Goal: Task Accomplishment & Management: Manage account settings

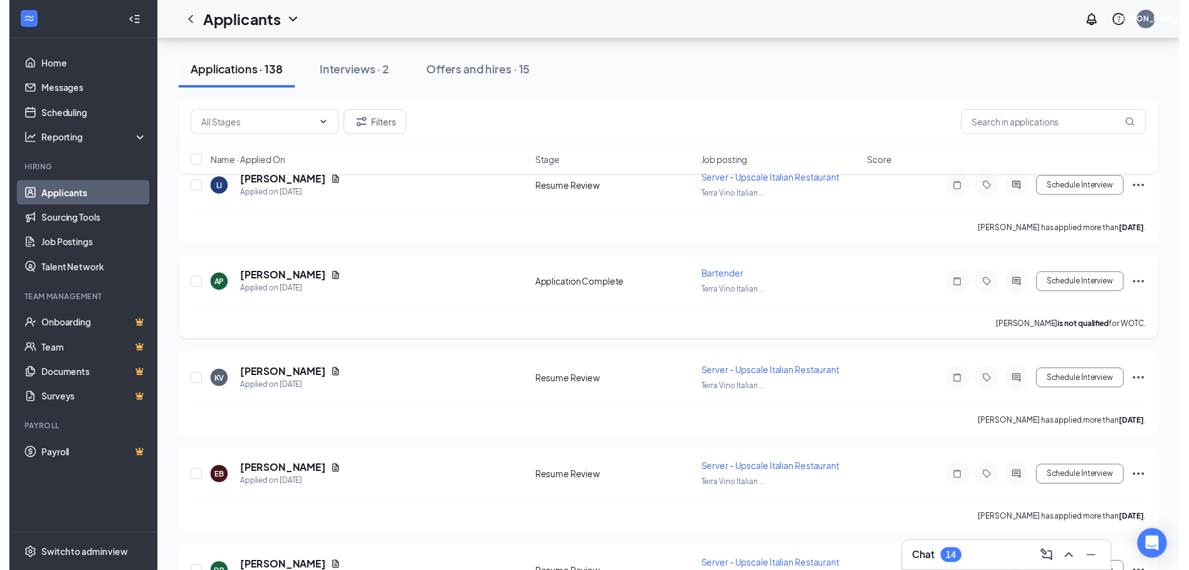
scroll to position [1881, 0]
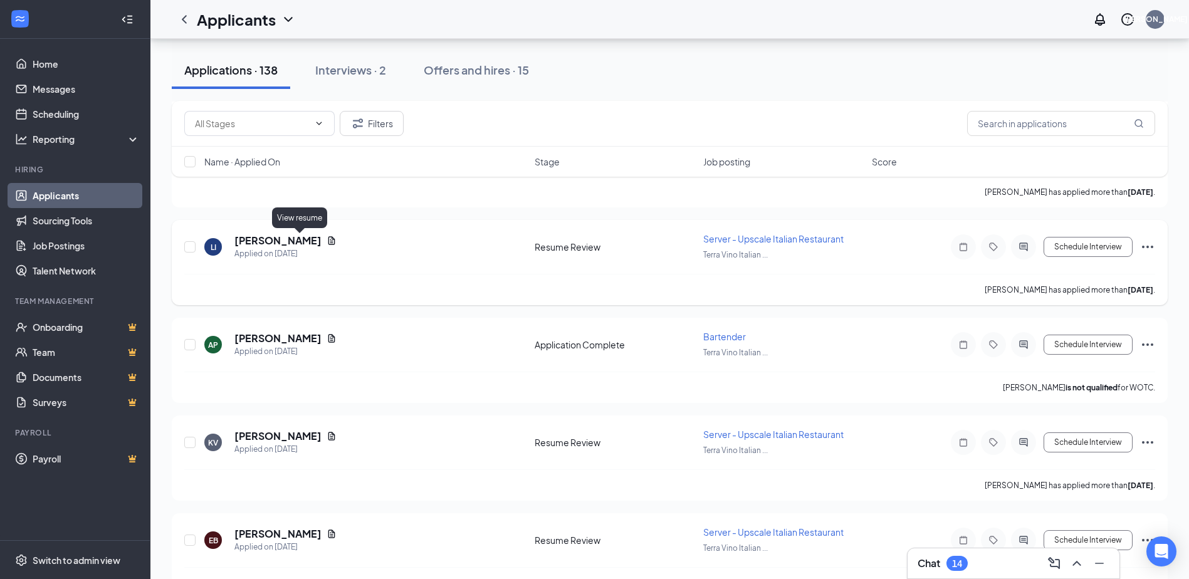
click at [329, 243] on icon "Document" at bounding box center [332, 240] width 7 height 8
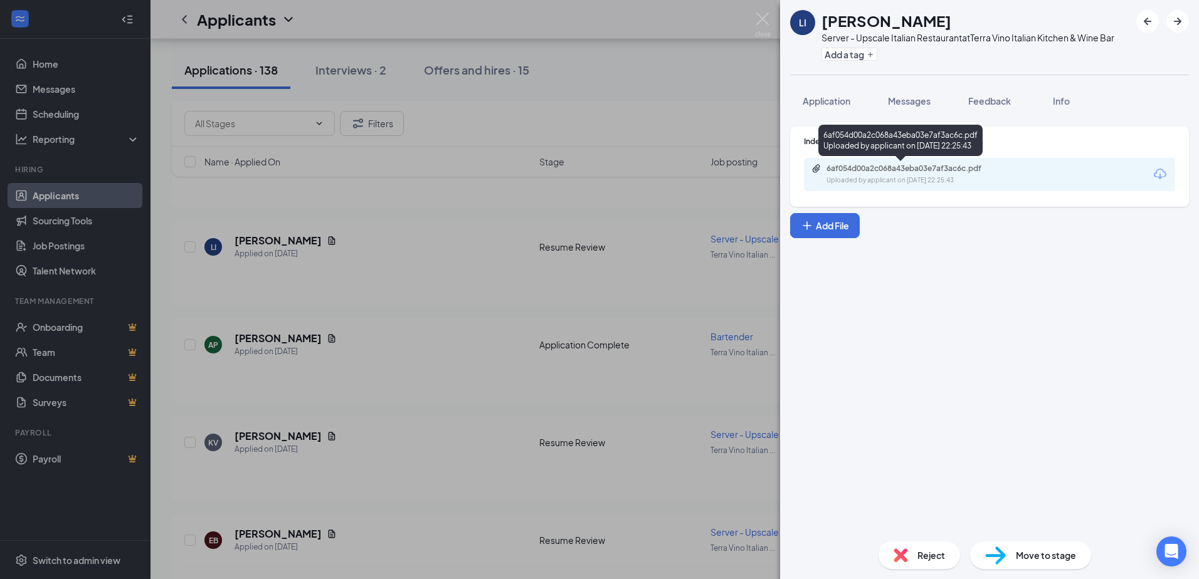
click at [961, 175] on div "6af054d00a2c068a43eba03e7af3ac6c.pdf Uploaded by applicant on [DATE] 22:25:43" at bounding box center [912, 175] width 203 height 22
click at [418, 391] on div "LI [PERSON_NAME] Server - Upscale Italian Restaurant at Terra Vino Italian Kitc…" at bounding box center [599, 289] width 1199 height 579
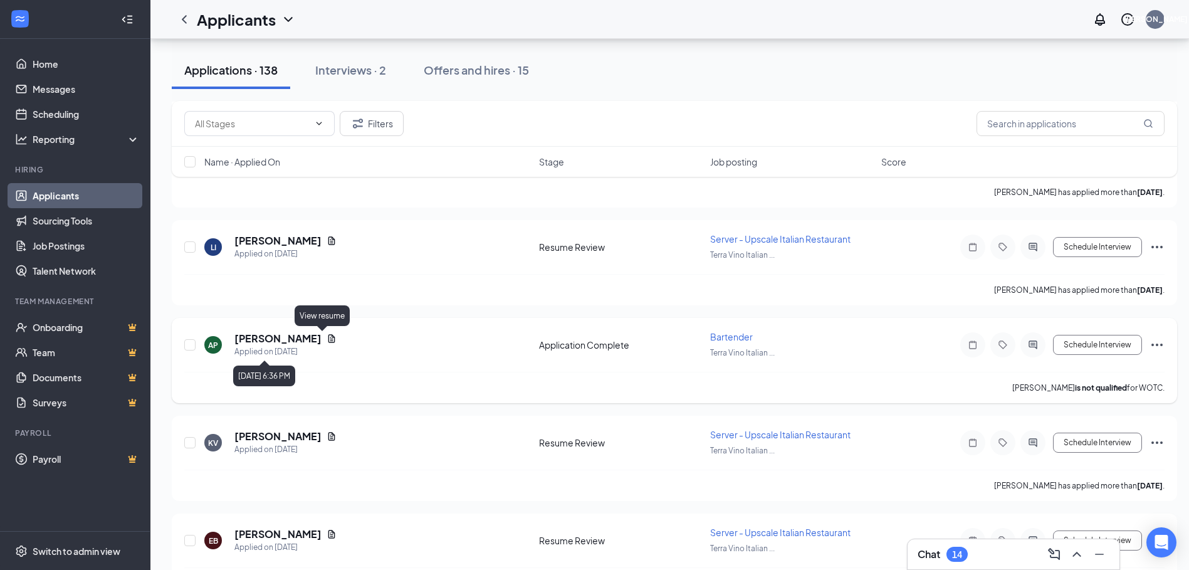
click at [327, 340] on icon "Document" at bounding box center [332, 339] width 10 height 10
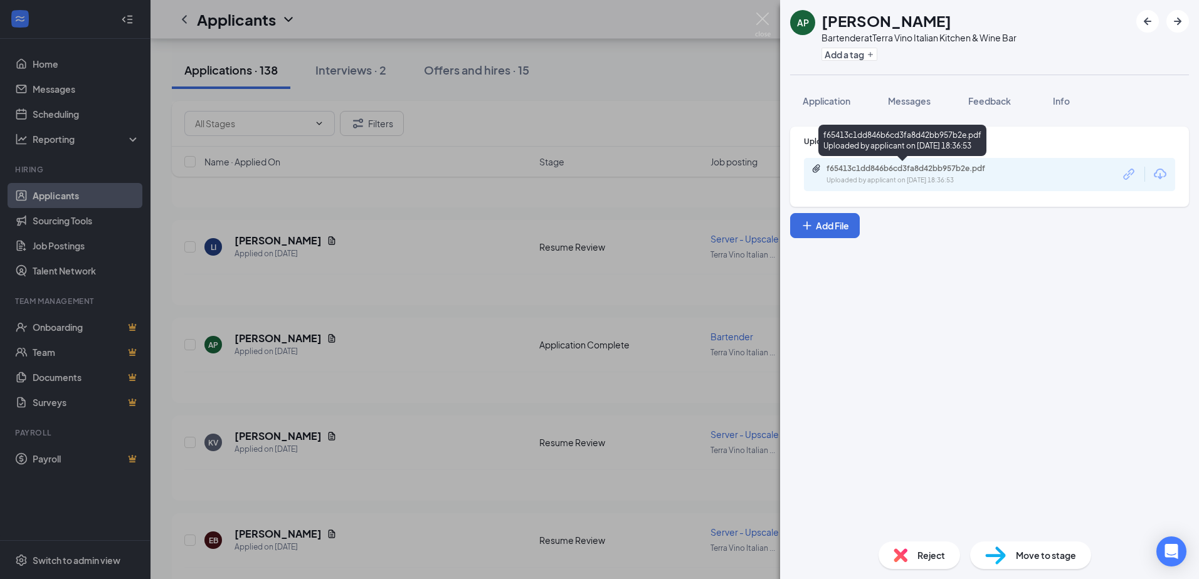
click at [941, 170] on div "f65413c1dd846b6cd3fa8d42bb957b2e.pdf" at bounding box center [914, 169] width 176 height 10
click at [418, 404] on div "AP [PERSON_NAME] Bartender at Terra Vino Italian Kitchen & Wine Bar Add a tag A…" at bounding box center [599, 289] width 1199 height 579
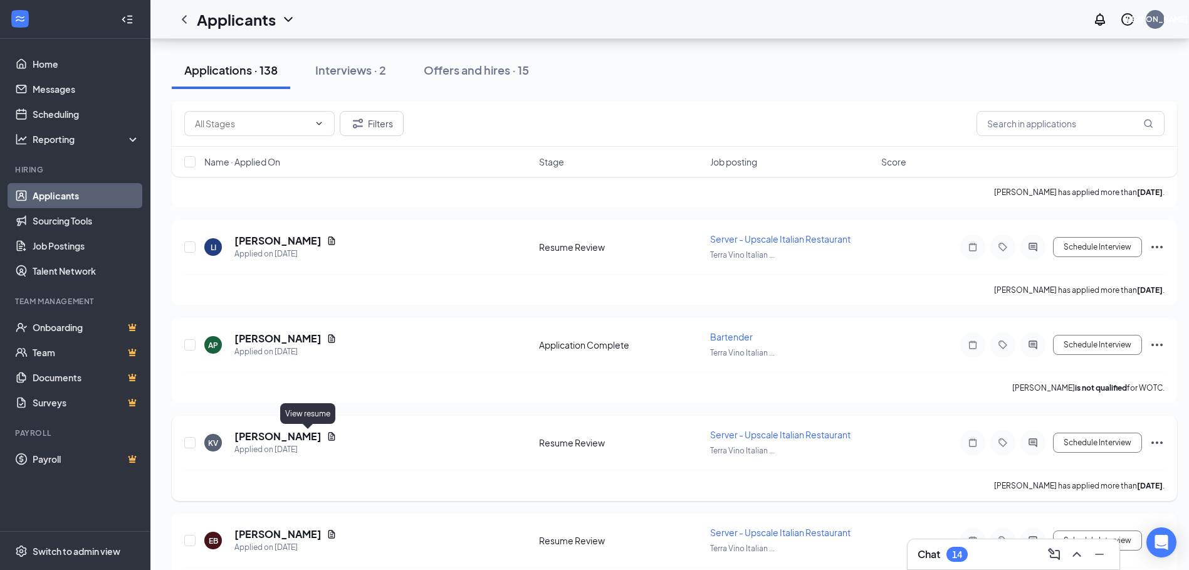
click at [327, 438] on icon "Document" at bounding box center [332, 436] width 10 height 10
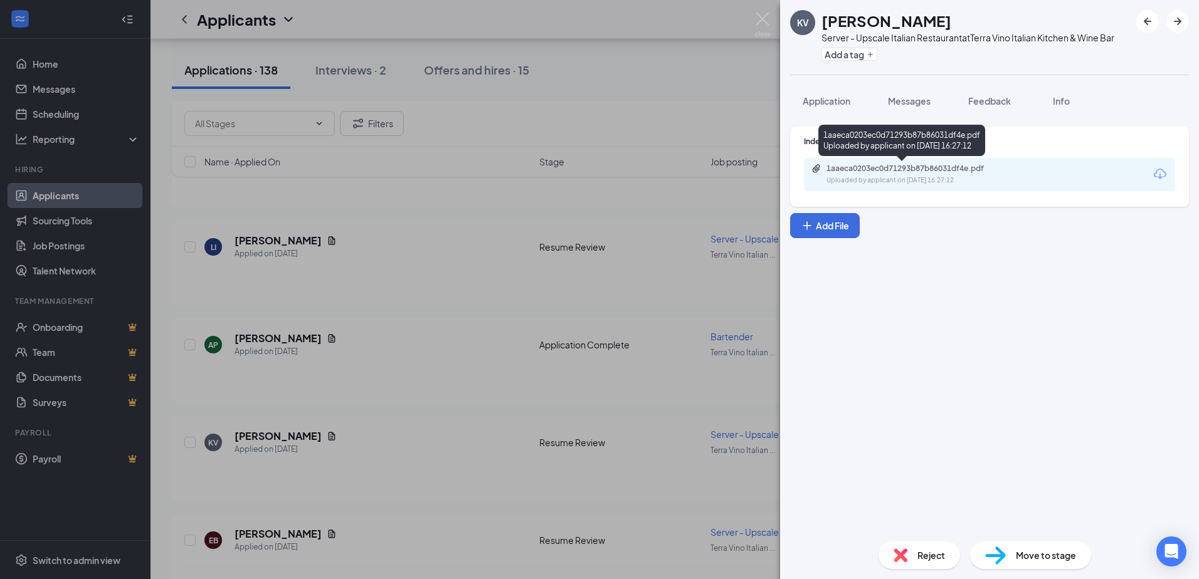
click at [912, 172] on div "1aaeca0203ec0d71293b87b86031df4e.pdf" at bounding box center [914, 169] width 176 height 10
click at [465, 463] on div "KV [PERSON_NAME] Server - Upscale Italian Restaurant at Terra Vino Italian Kitc…" at bounding box center [599, 289] width 1199 height 579
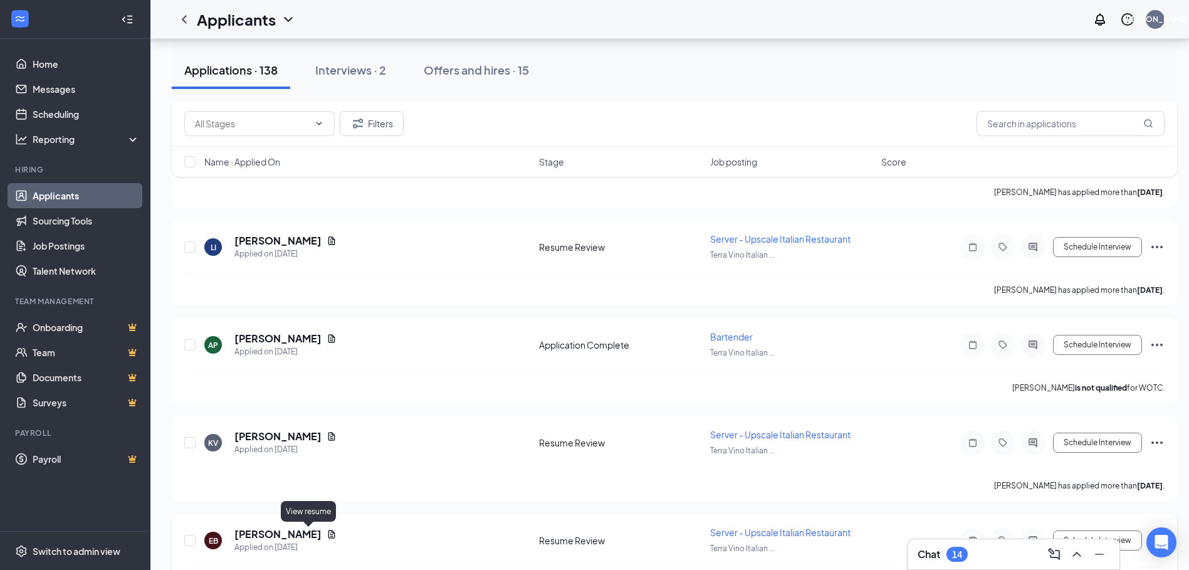
click at [329, 533] on icon "Document" at bounding box center [332, 534] width 7 height 8
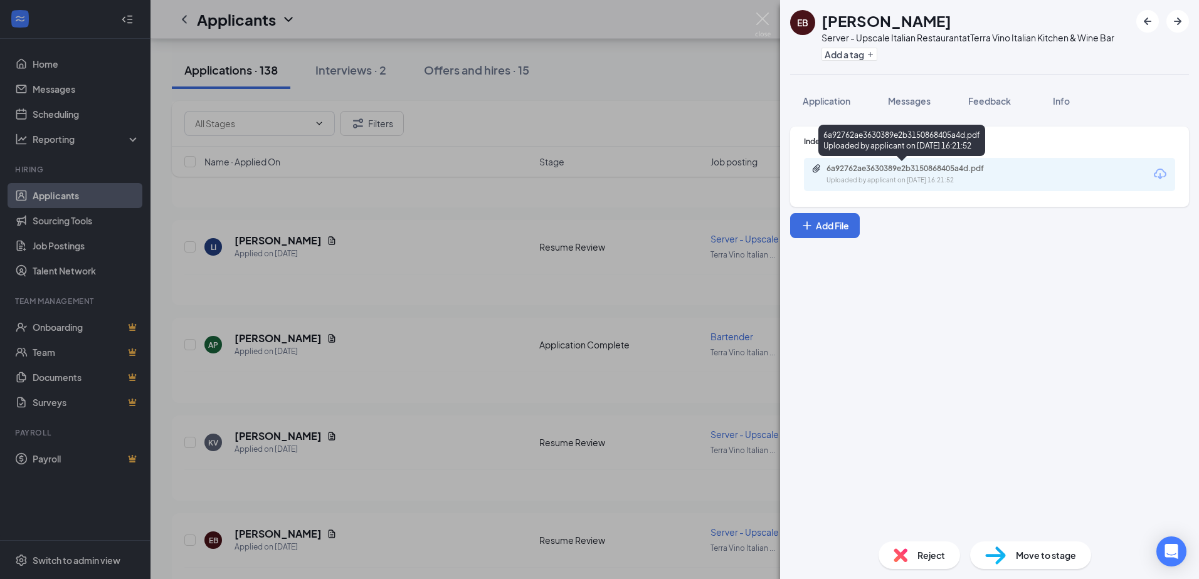
click at [938, 177] on div "Uploaded by applicant on [DATE] 16:21:52" at bounding box center [920, 181] width 188 height 10
click at [467, 182] on div "EB [PERSON_NAME] Server - Upscale Italian Restaurant at Terra Vino Italian Kitc…" at bounding box center [599, 289] width 1199 height 579
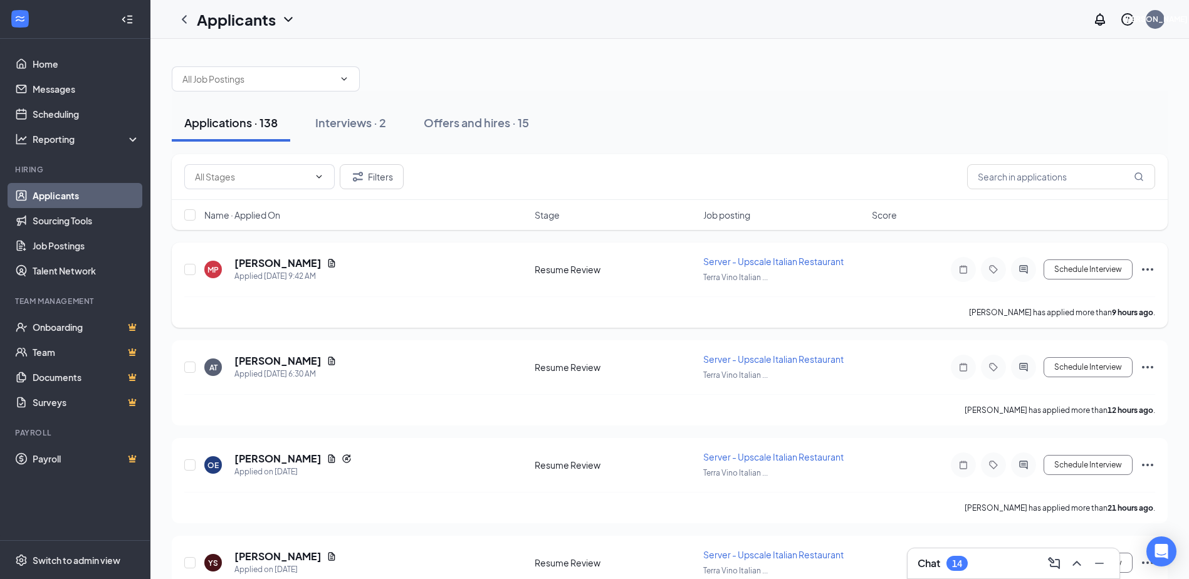
click at [311, 257] on div "[PERSON_NAME]" at bounding box center [286, 263] width 102 height 14
click at [329, 264] on icon "Document" at bounding box center [332, 263] width 7 height 8
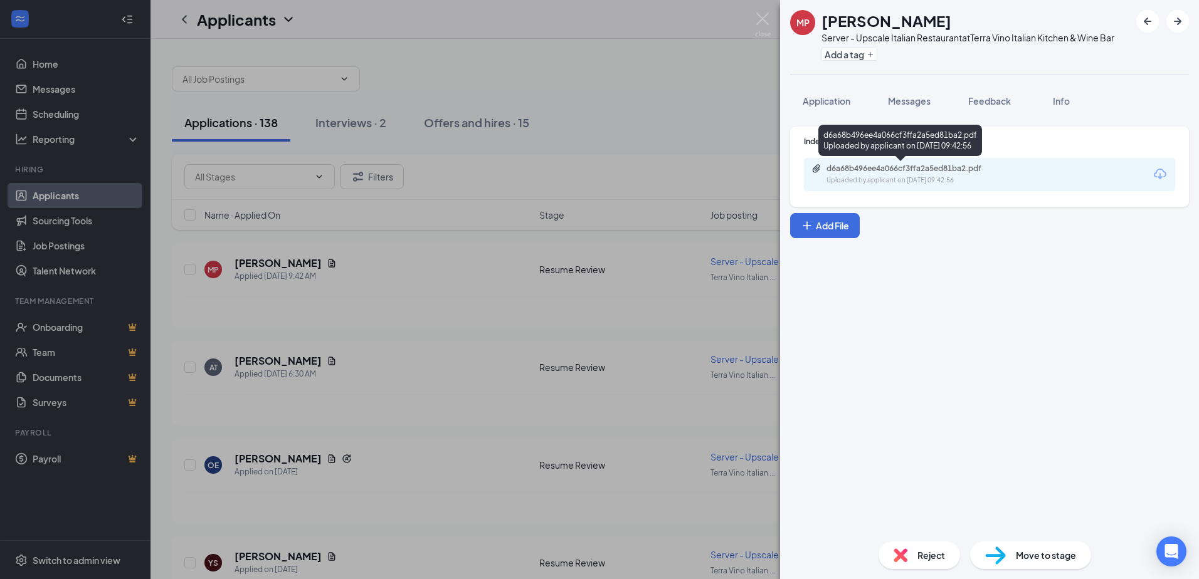
click at [927, 175] on div "d6a68b496ee4a066cf3ffa2a5ed81ba2.pdf Uploaded by applicant on [DATE] 09:42:56" at bounding box center [912, 175] width 203 height 22
click at [672, 122] on div "MP [PERSON_NAME] Server - Upscale Italian Restaurant at Terra Vino Italian Kitc…" at bounding box center [599, 289] width 1199 height 579
